Goal: Task Accomplishment & Management: Use online tool/utility

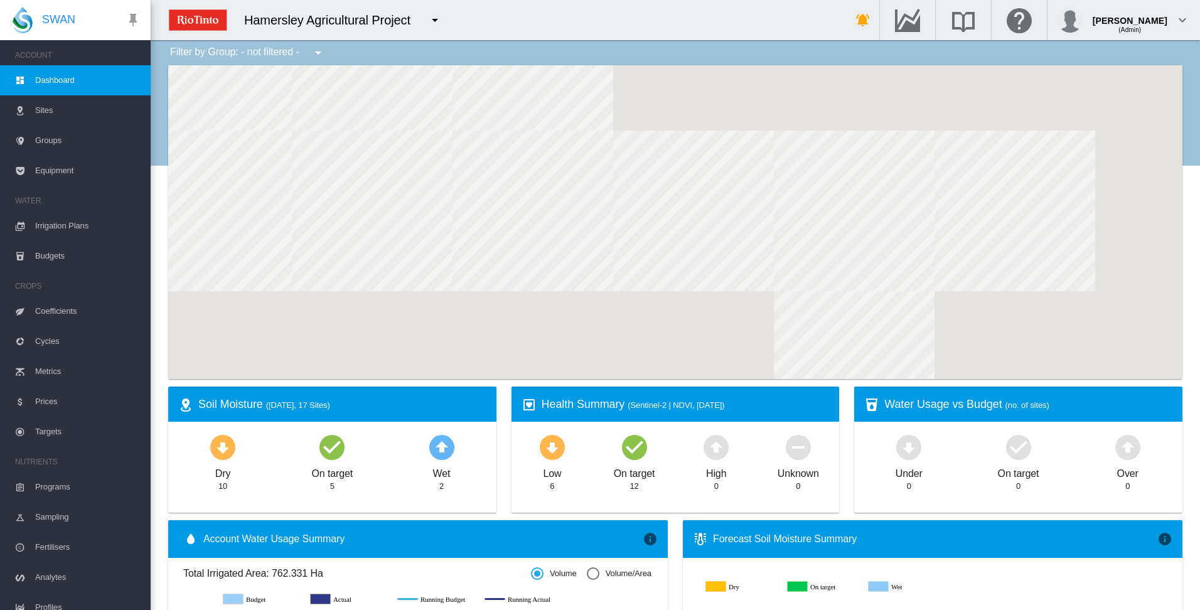
click at [75, 227] on span "Irrigation Plans" at bounding box center [87, 226] width 105 height 30
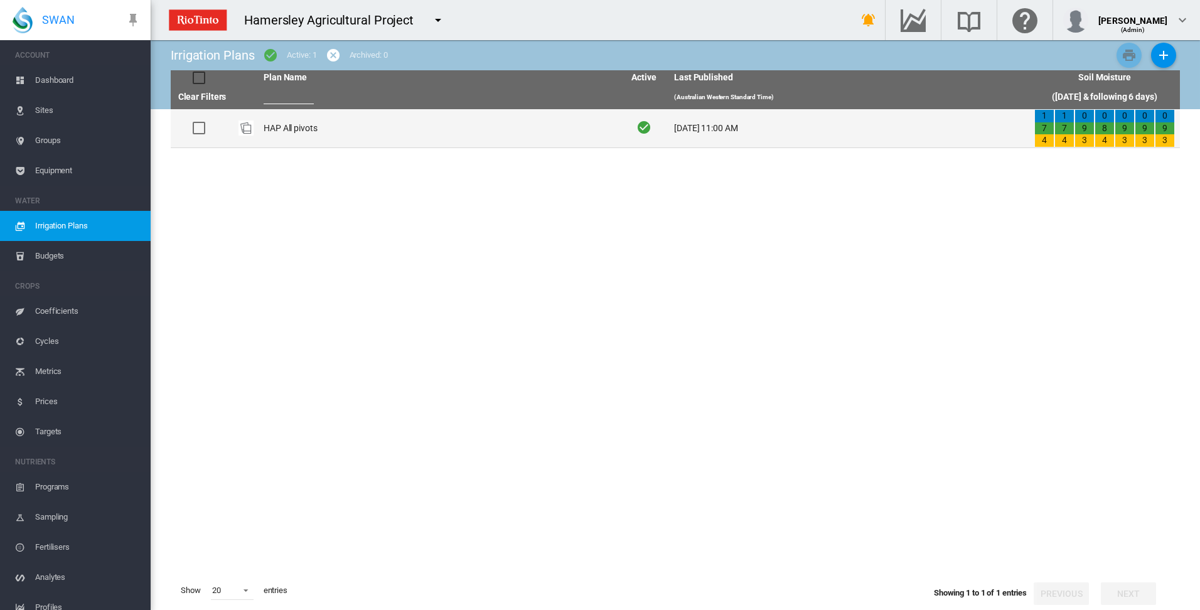
click at [294, 129] on td "HAP All pivots" at bounding box center [439, 128] width 360 height 38
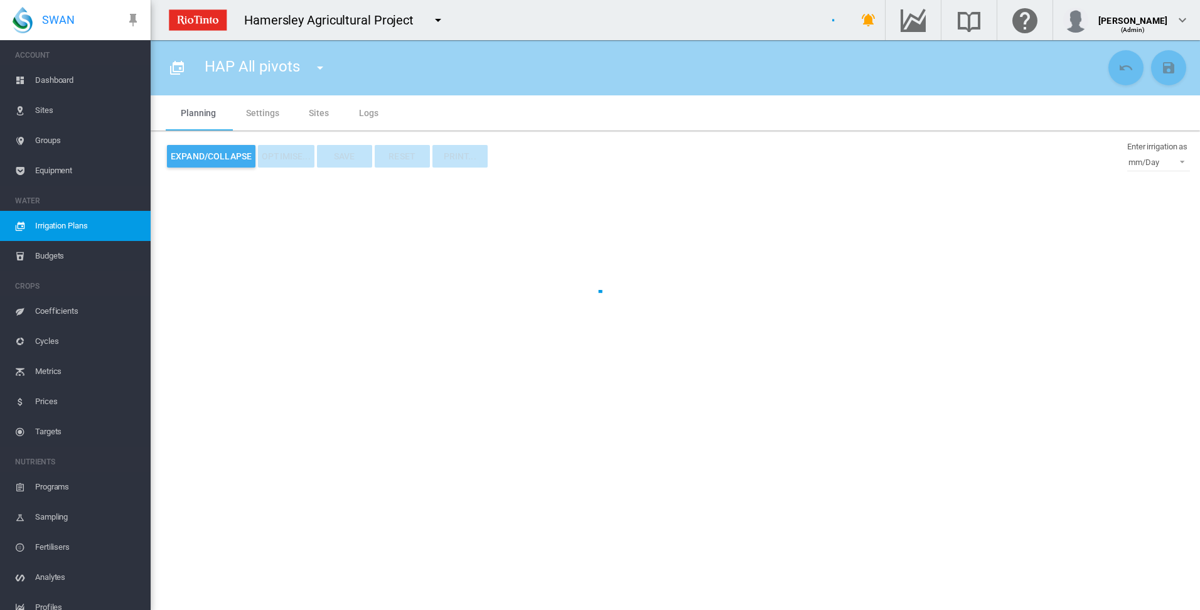
type input "**********"
type input "*"
type input "*****"
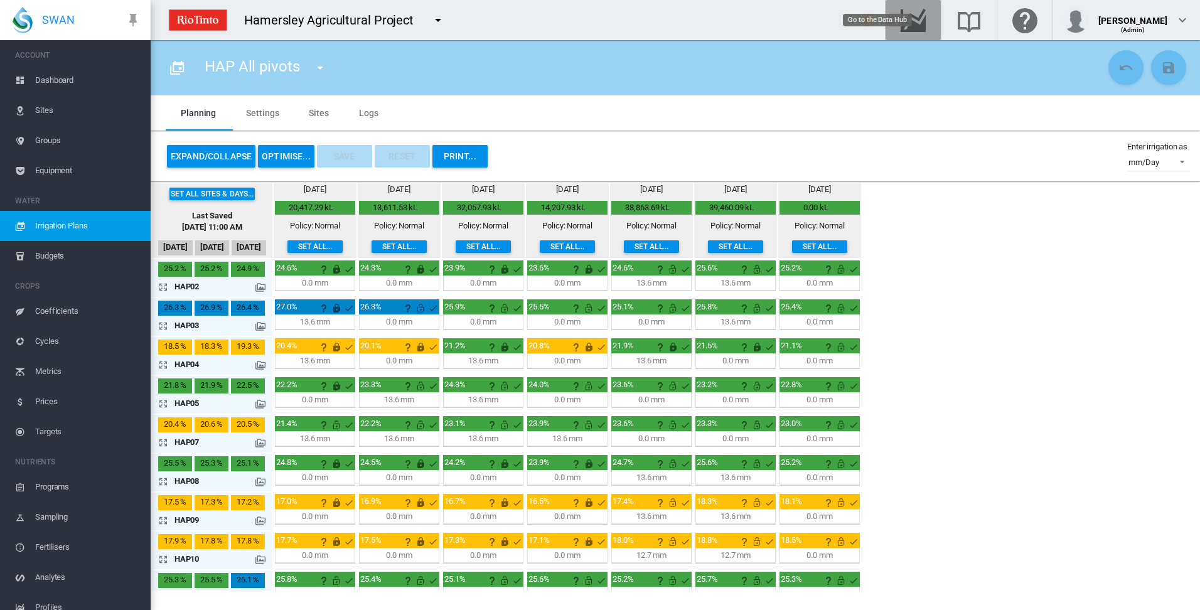
click at [928, 18] on md-icon "Go to the Data Hub" at bounding box center [913, 20] width 30 height 15
click at [284, 154] on button "OPTIMISE..." at bounding box center [286, 156] width 56 height 23
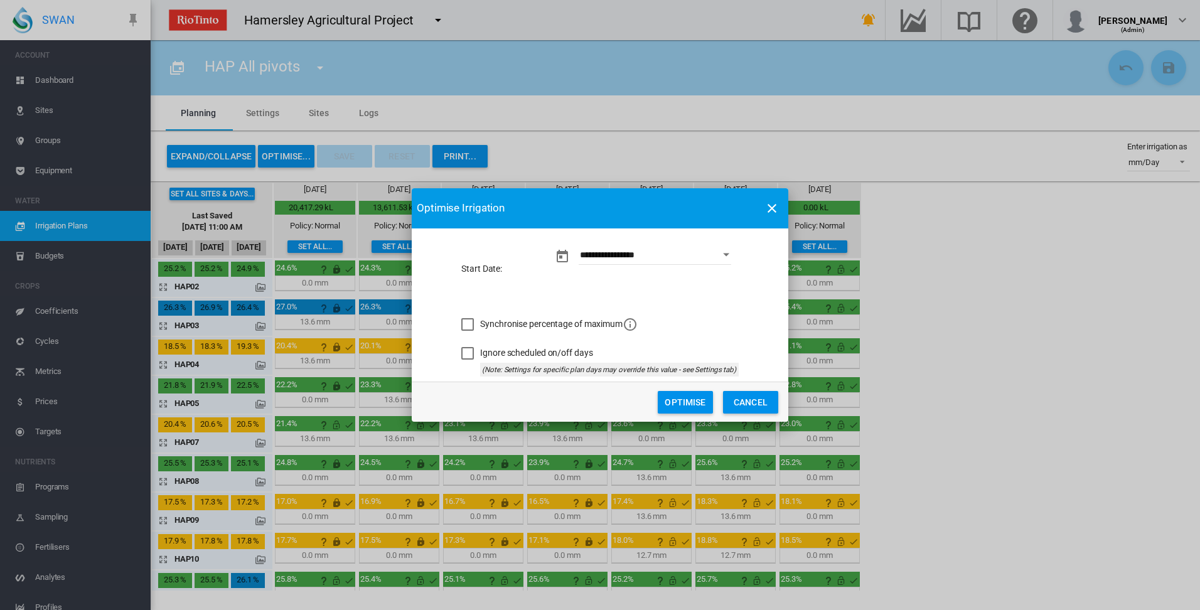
click at [682, 405] on button "Optimise" at bounding box center [685, 402] width 55 height 23
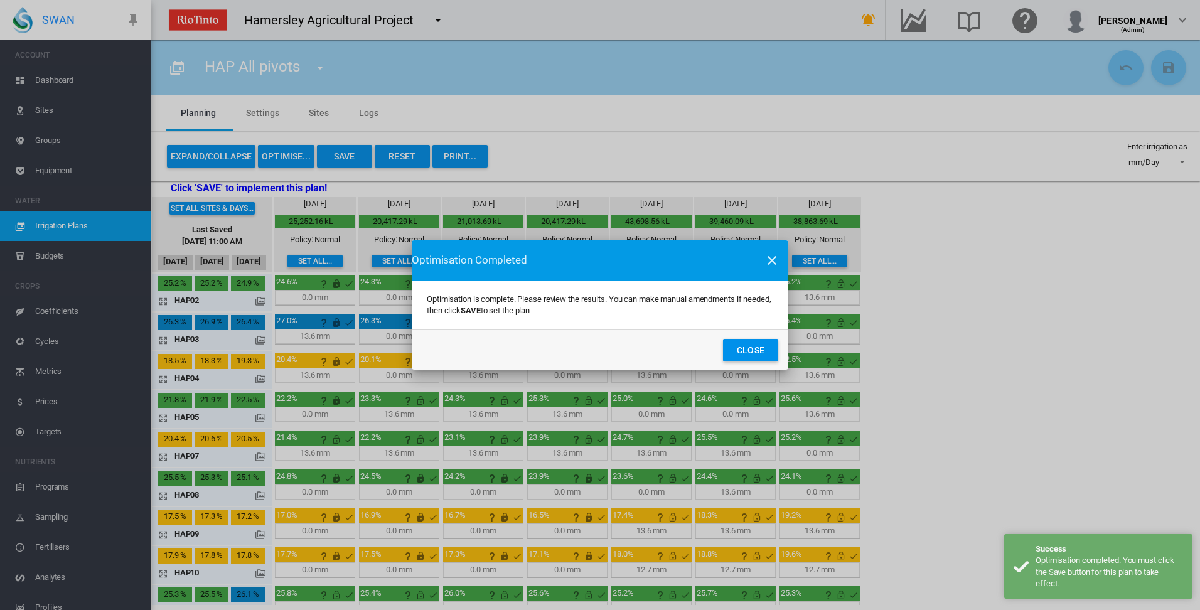
click at [745, 351] on button "Close" at bounding box center [750, 350] width 55 height 23
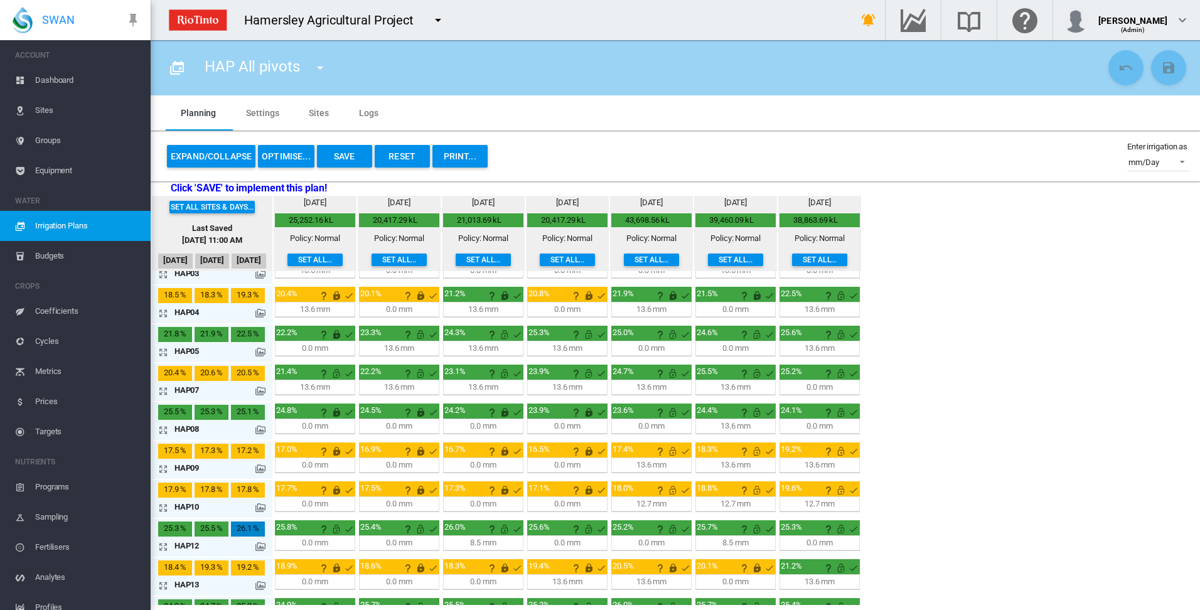
scroll to position [136, 0]
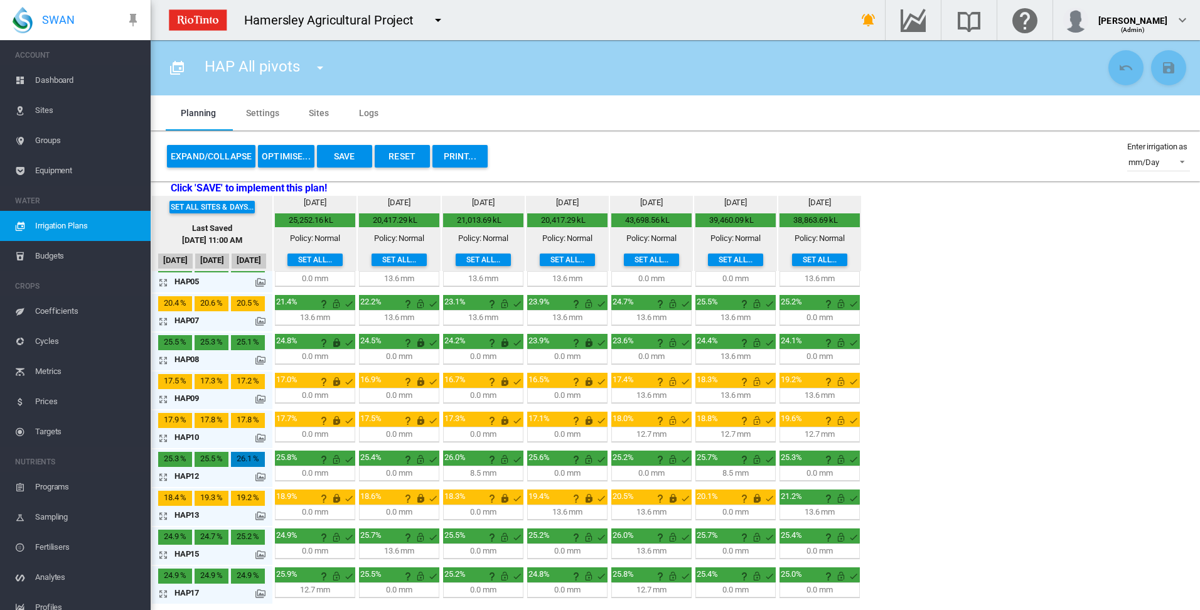
click at [160, 592] on md-icon "icon-arrow-expand" at bounding box center [165, 593] width 15 height 15
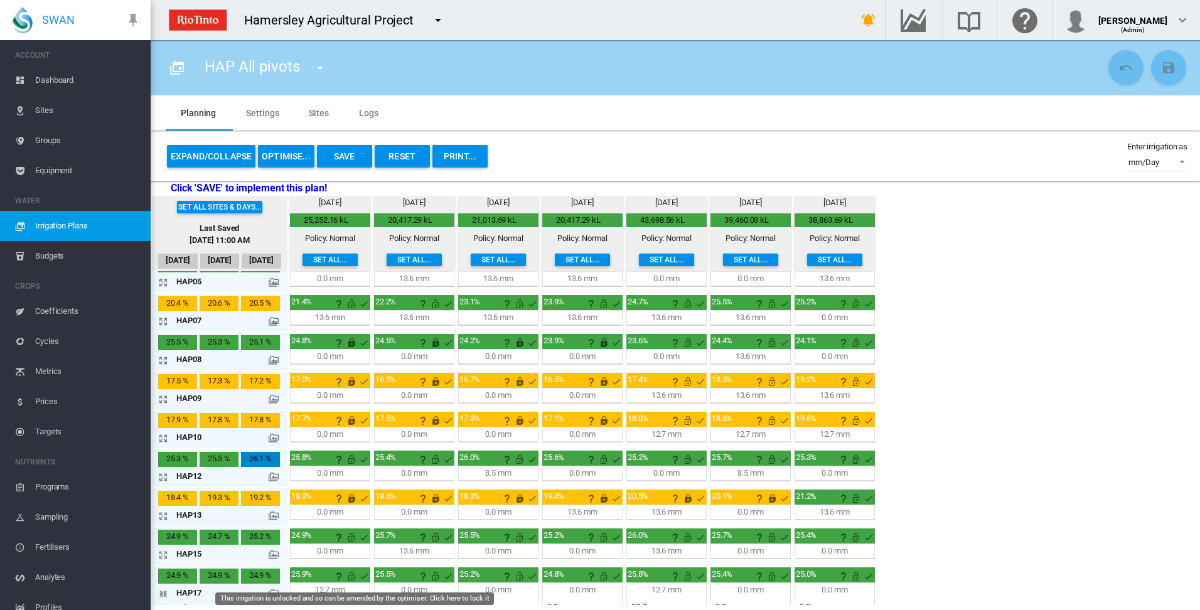
click at [351, 577] on md-icon "This irrigation is unlocked and so can be amended by the optimiser. Click here …" at bounding box center [351, 576] width 15 height 15
click at [164, 595] on md-icon "icon-arrow-collapse" at bounding box center [165, 593] width 15 height 15
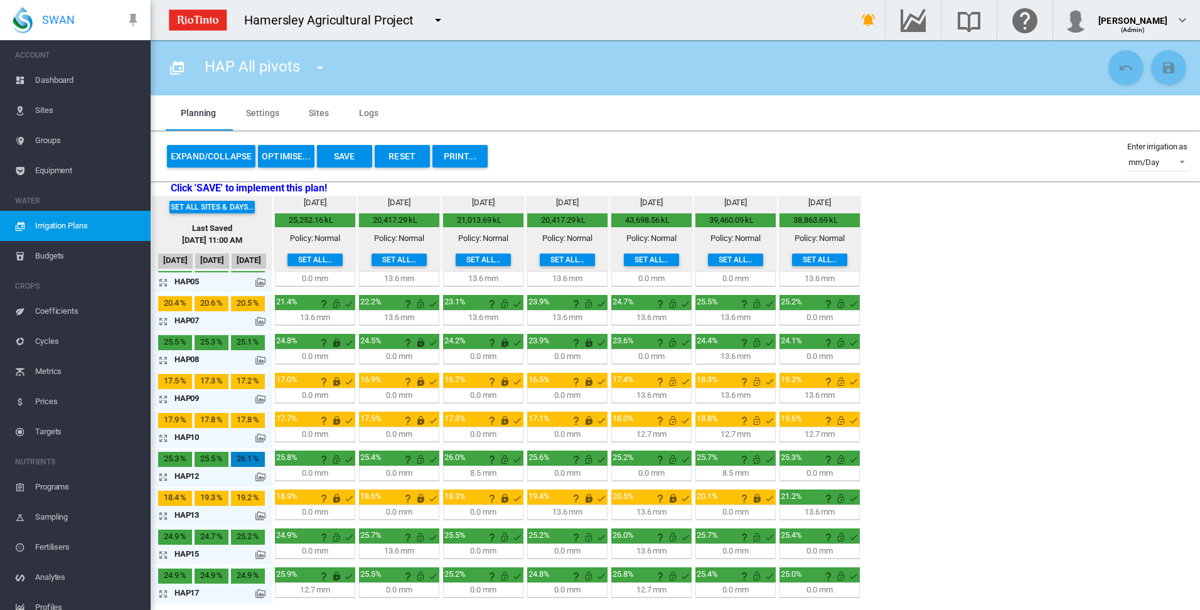
drag, startPoint x: 164, startPoint y: 593, endPoint x: 179, endPoint y: 595, distance: 15.2
click at [165, 594] on md-icon "icon-arrow-expand" at bounding box center [165, 593] width 15 height 15
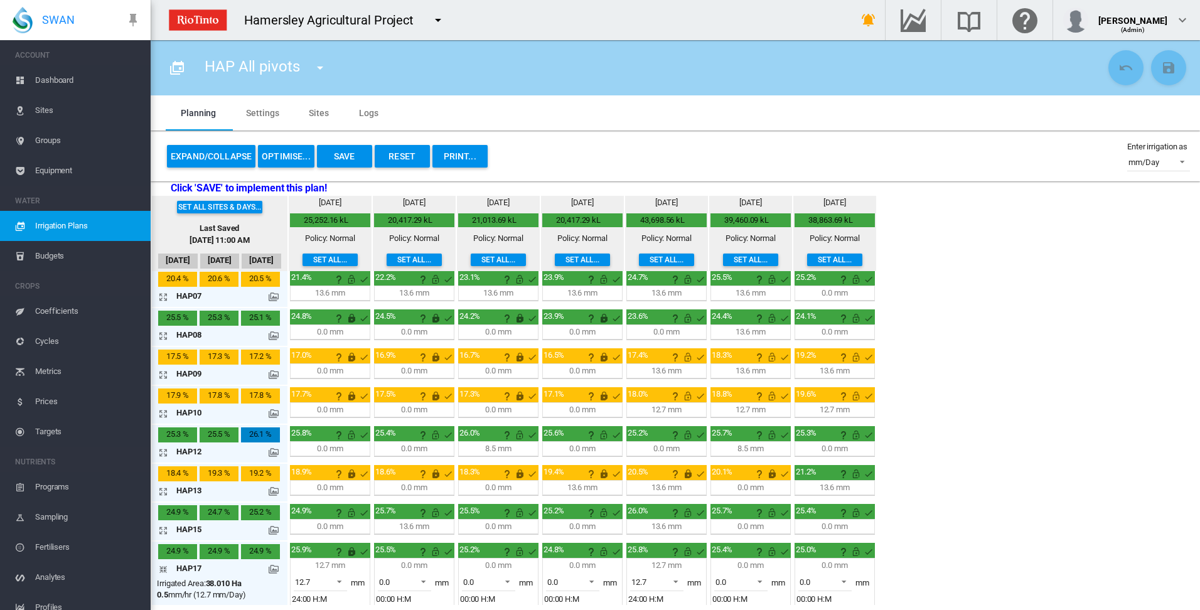
scroll to position [179, 0]
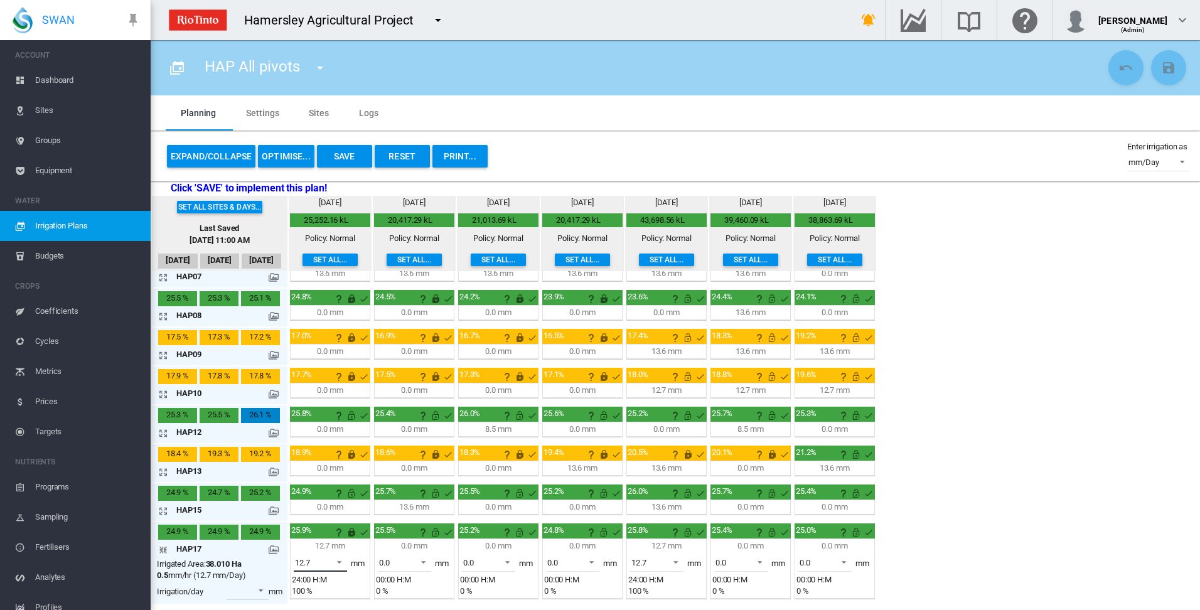
click at [339, 562] on span at bounding box center [335, 560] width 15 height 11
click at [330, 537] on md-option "0.0" at bounding box center [327, 532] width 85 height 30
click at [1000, 460] on div "Set all sites & days... Last Saved [DATE] 11:00 AM [DATE] Sep [DATE] [DATE] 0.6" at bounding box center [675, 400] width 1049 height 409
click at [289, 157] on button "OPTIMISE..." at bounding box center [286, 156] width 56 height 23
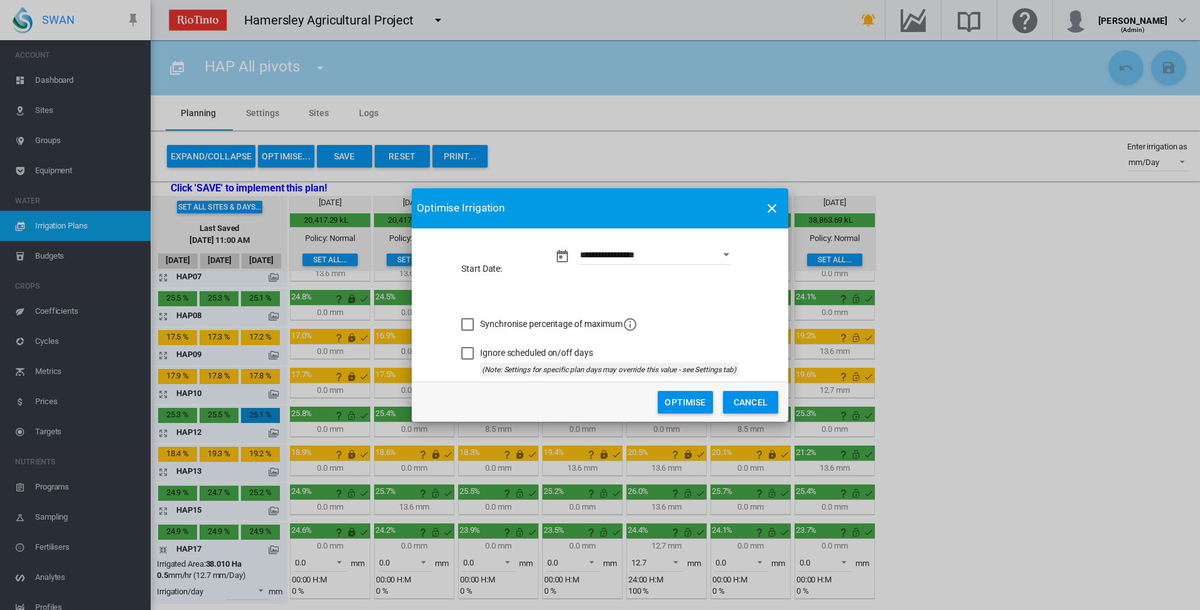
click at [682, 403] on button "Optimise" at bounding box center [685, 402] width 55 height 23
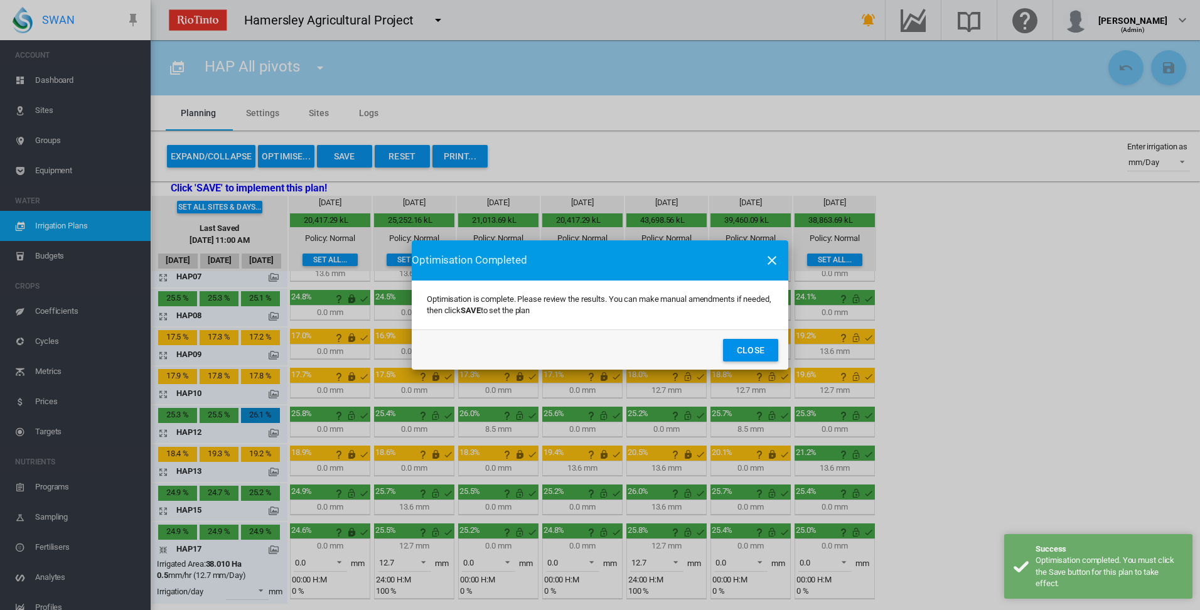
click at [746, 351] on button "Close" at bounding box center [750, 350] width 55 height 23
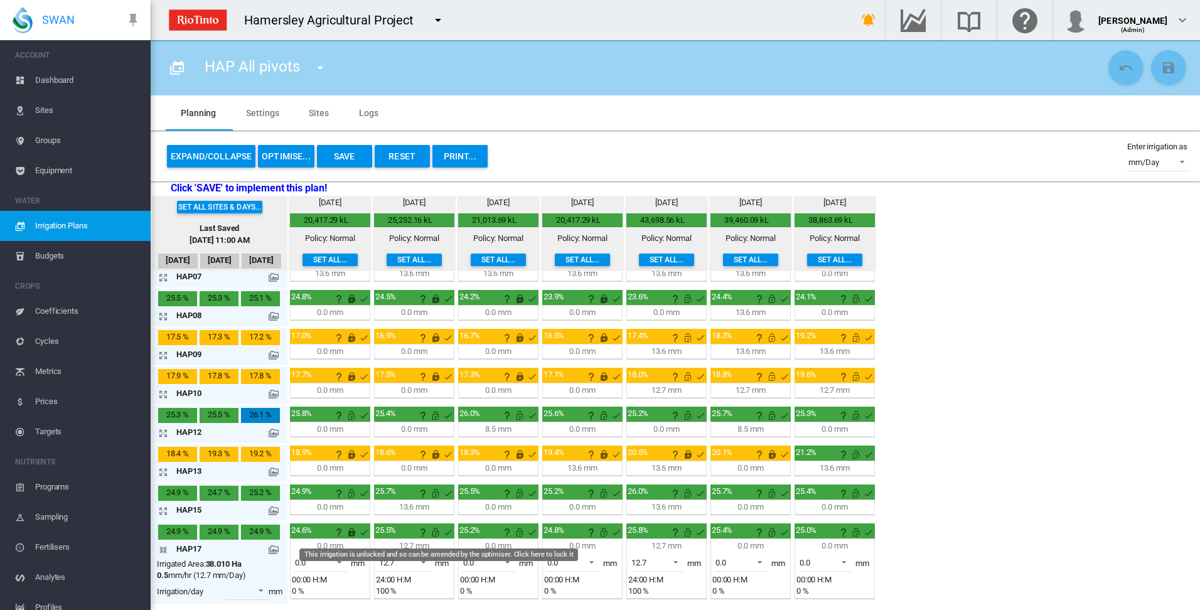
click at [434, 533] on md-icon "This irrigation is unlocked and so can be amended by the optimiser. Click here …" at bounding box center [435, 532] width 15 height 15
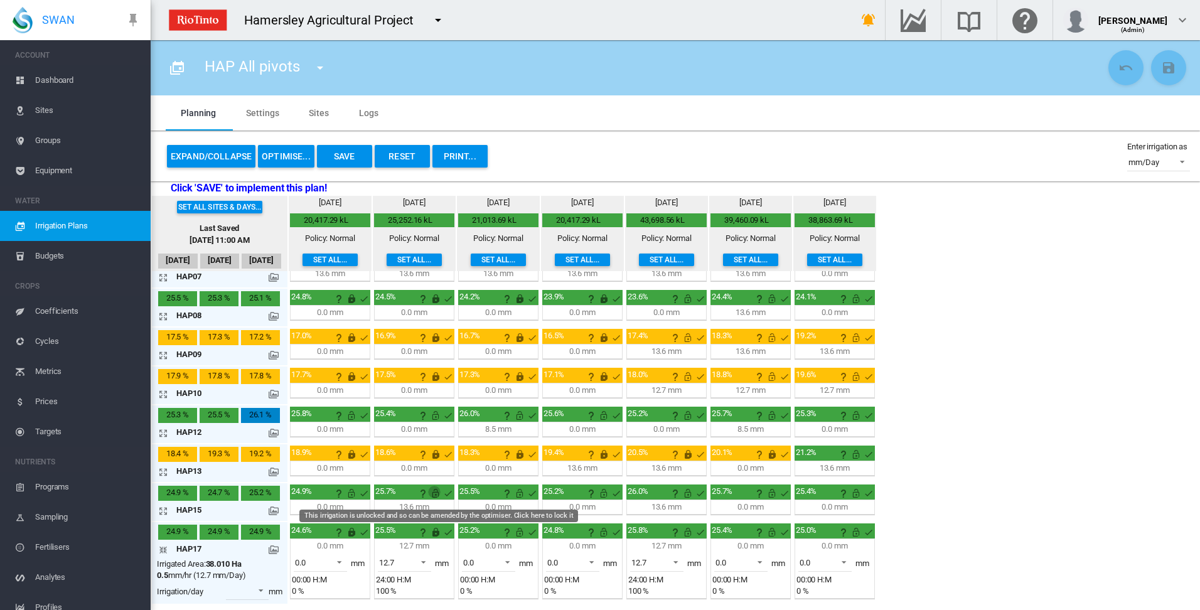
click at [435, 491] on md-icon "This irrigation is unlocked and so can be amended by the optimiser. Click here …" at bounding box center [435, 493] width 15 height 15
click at [162, 548] on md-icon "icon-arrow-collapse" at bounding box center [165, 549] width 15 height 15
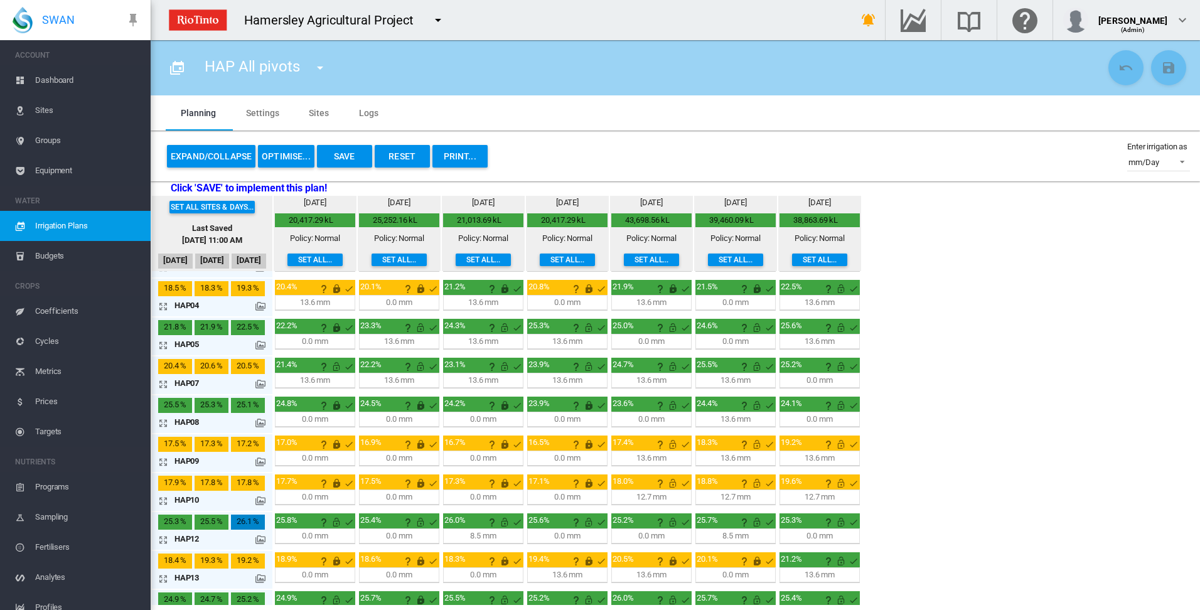
scroll to position [0, 0]
